Goal: Information Seeking & Learning: Find specific page/section

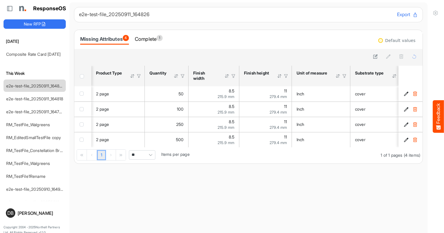
scroll to position [0, 84]
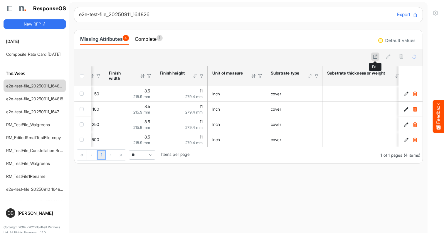
click at [378, 53] on button at bounding box center [375, 57] width 8 height 8
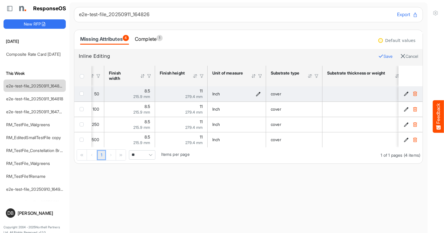
click at [259, 93] on icon "Inch is template cell Column Header httpsnorthellcomontologiesmapping-rulesmeas…" at bounding box center [258, 93] width 5 height 5
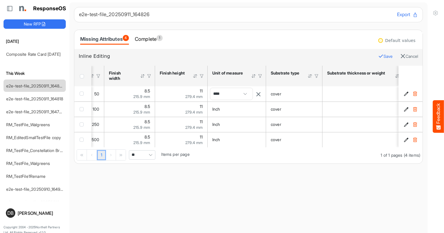
click at [243, 95] on span at bounding box center [245, 93] width 9 height 9
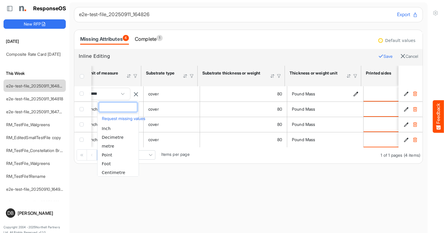
scroll to position [0, 209]
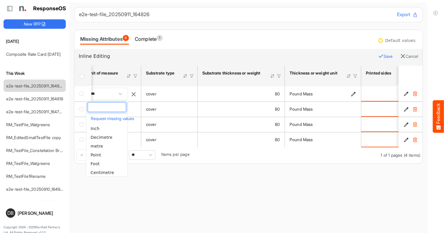
click at [354, 92] on icon "Pound Mass is template cell Column Header httpsnorthellcomontologiesmapping-rul…" at bounding box center [353, 93] width 5 height 5
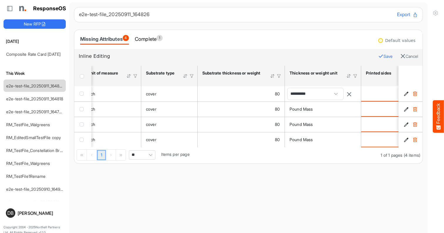
click at [340, 93] on span at bounding box center [335, 93] width 9 height 9
click at [403, 55] on button "Cancel" at bounding box center [409, 57] width 18 height 8
click at [49, 53] on link "Composite Rate Card [DATE]" at bounding box center [33, 54] width 54 height 5
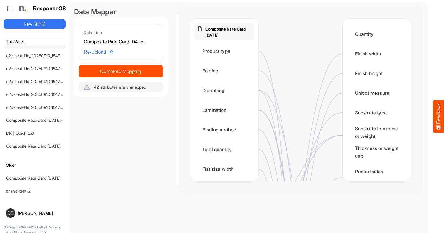
scroll to position [188, 0]
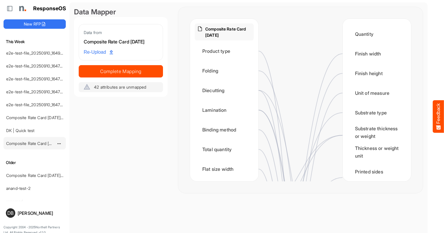
click at [33, 144] on link "Composite Rate Card [DATE] (1)" at bounding box center [36, 143] width 60 height 5
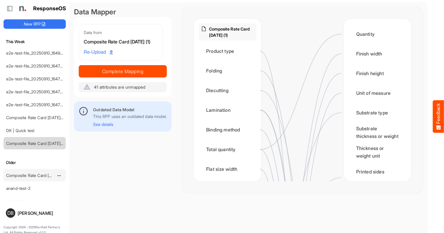
click at [31, 175] on link "Composite Rate Card [DATE]_smaller" at bounding box center [41, 175] width 70 height 5
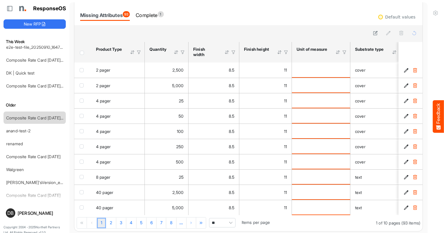
scroll to position [248, 0]
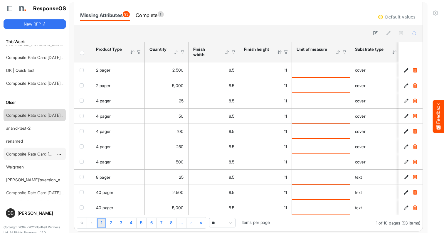
click at [42, 153] on link "Composite Rate Card [DATE]" at bounding box center [33, 153] width 54 height 5
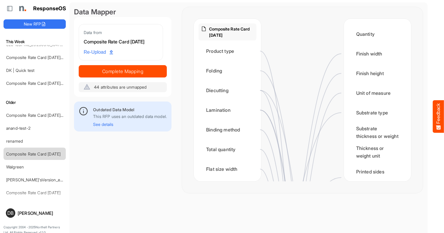
click at [41, 192] on div "[DATE] Composite Rate Card [DATE] This Week e2e-test-file_20250911_164826 e2e-t…" at bounding box center [35, 119] width 62 height 163
click at [31, 191] on div "[DATE] Composite Rate Card [DATE] This Week e2e-test-file_20250911_164826 e2e-t…" at bounding box center [35, 119] width 62 height 163
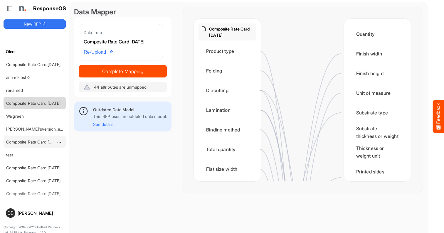
click at [29, 139] on link "Composite Rate Card [DATE]" at bounding box center [33, 141] width 54 height 5
